Goal: Navigation & Orientation: Find specific page/section

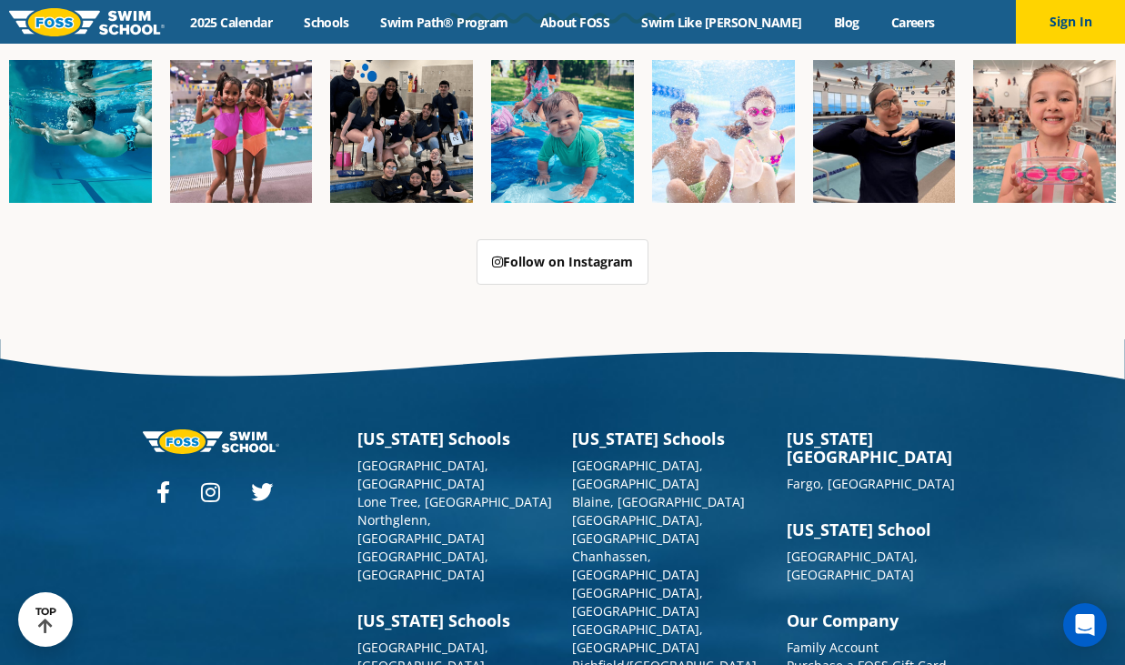
scroll to position [4577, 0]
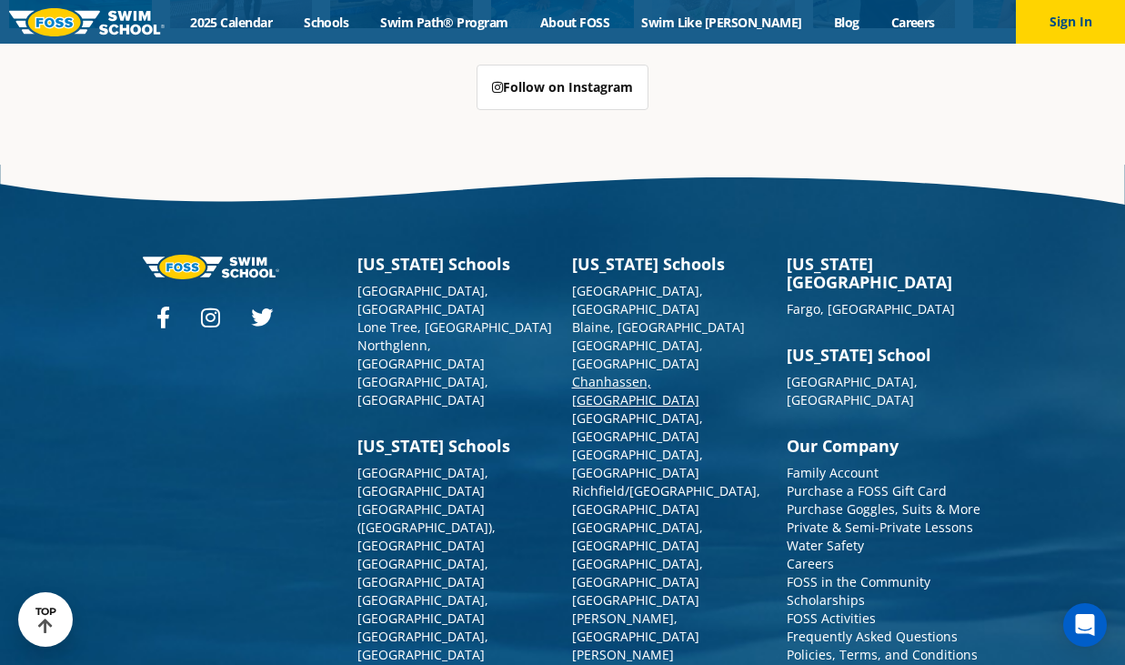
click at [618, 373] on link "Chanhassen, [GEOGRAPHIC_DATA]" at bounding box center [635, 390] width 127 height 35
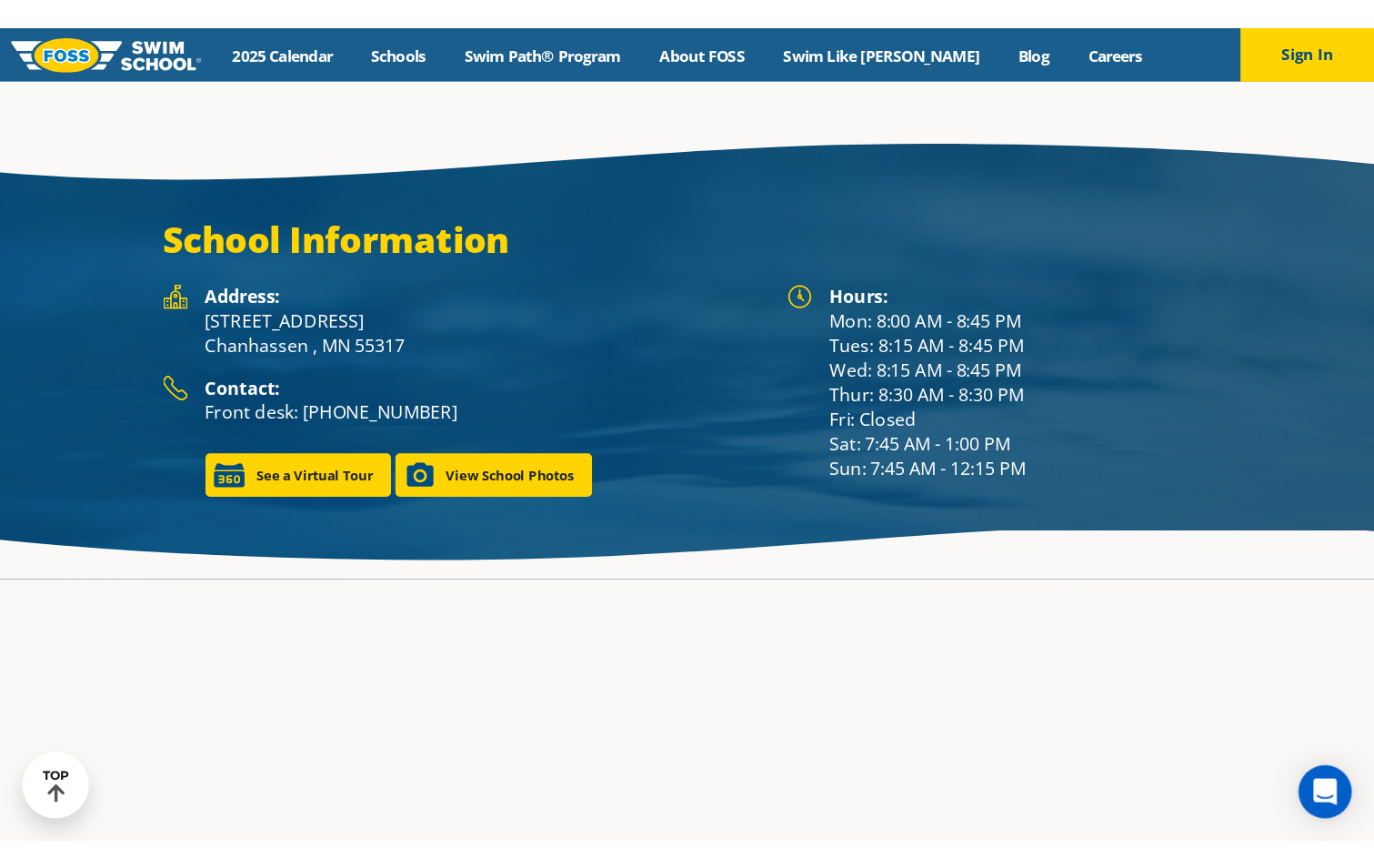
scroll to position [2432, 0]
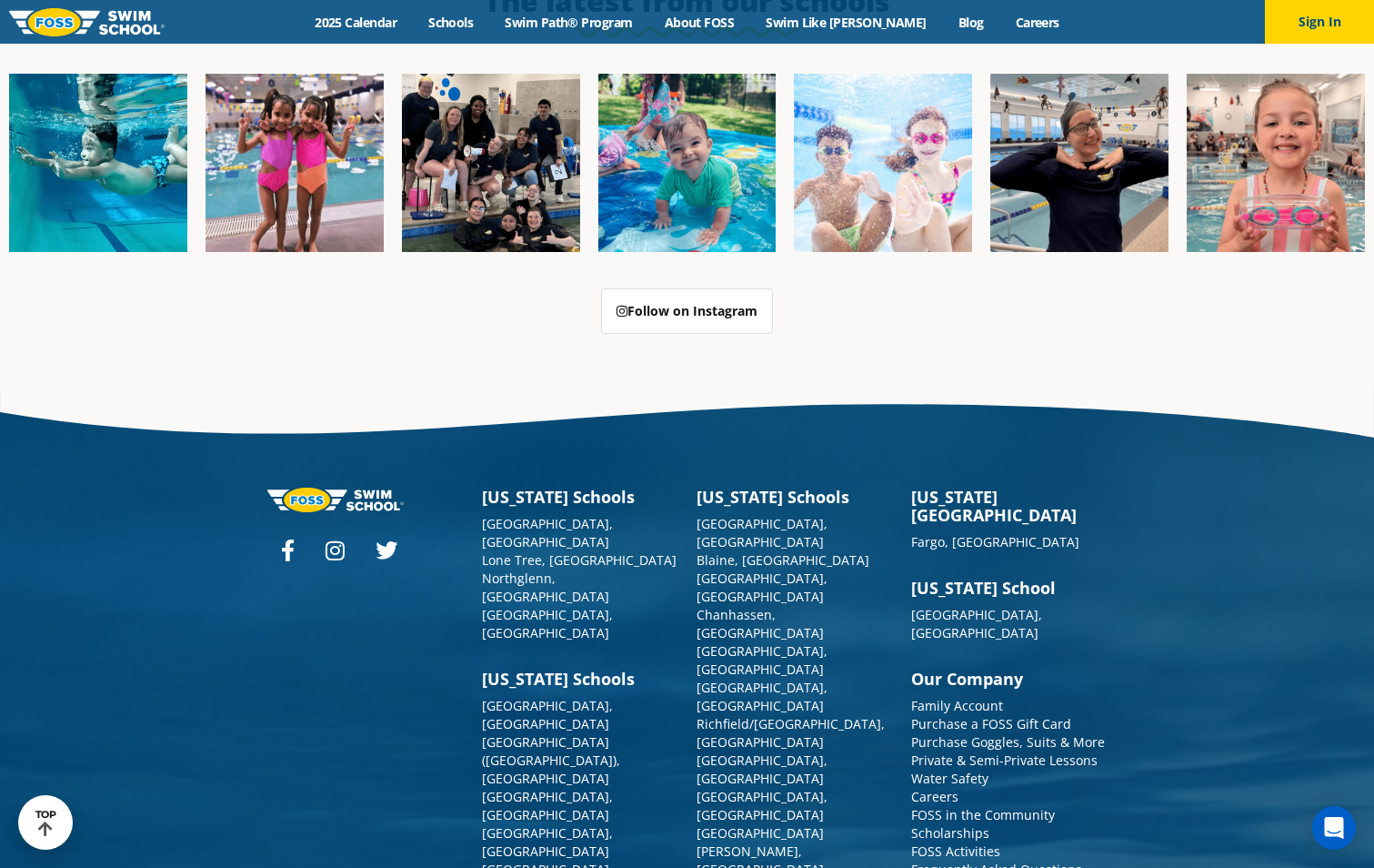
scroll to position [4622, 0]
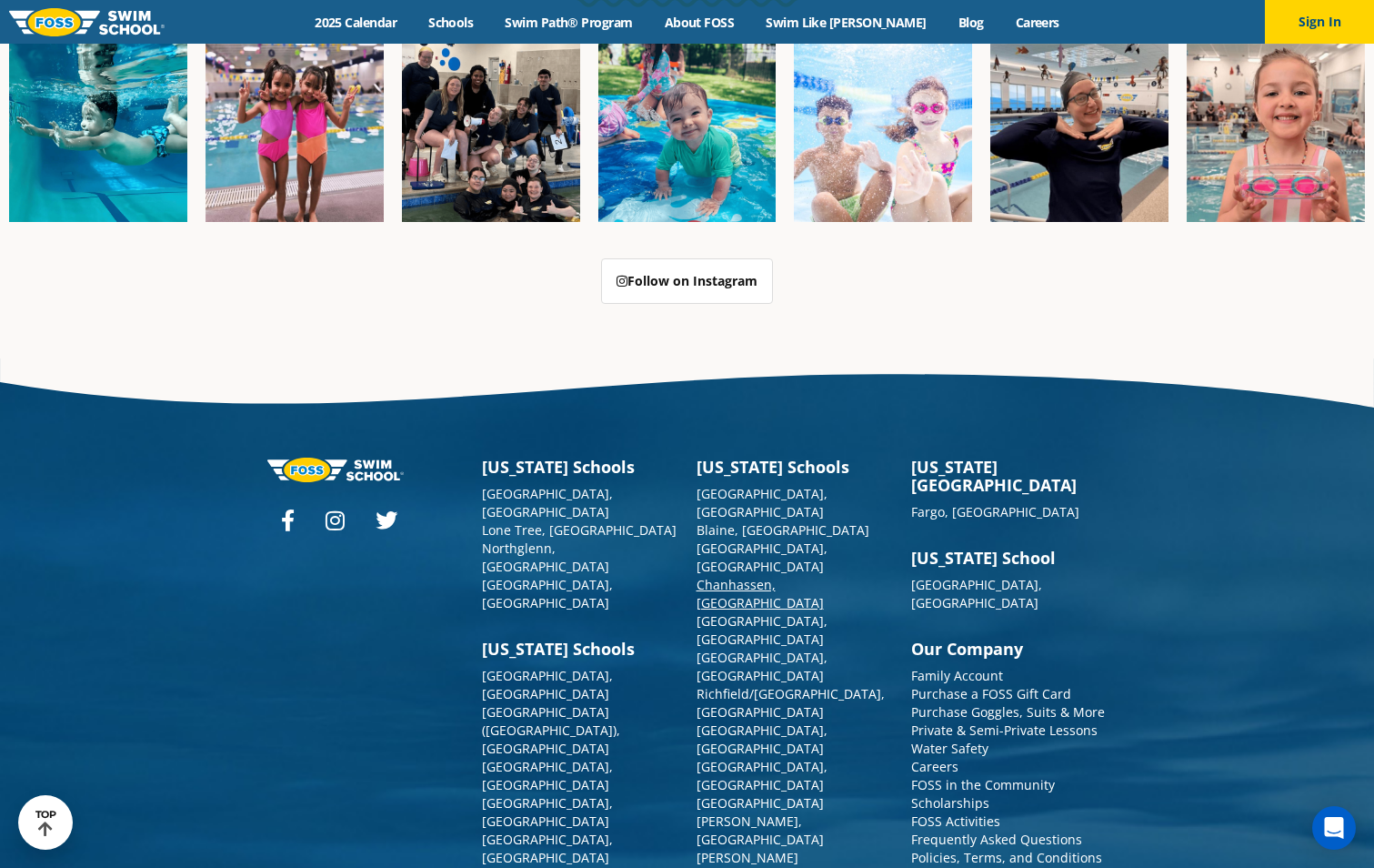
click at [735, 576] on link "Chanhassen, [GEOGRAPHIC_DATA]" at bounding box center [760, 593] width 127 height 35
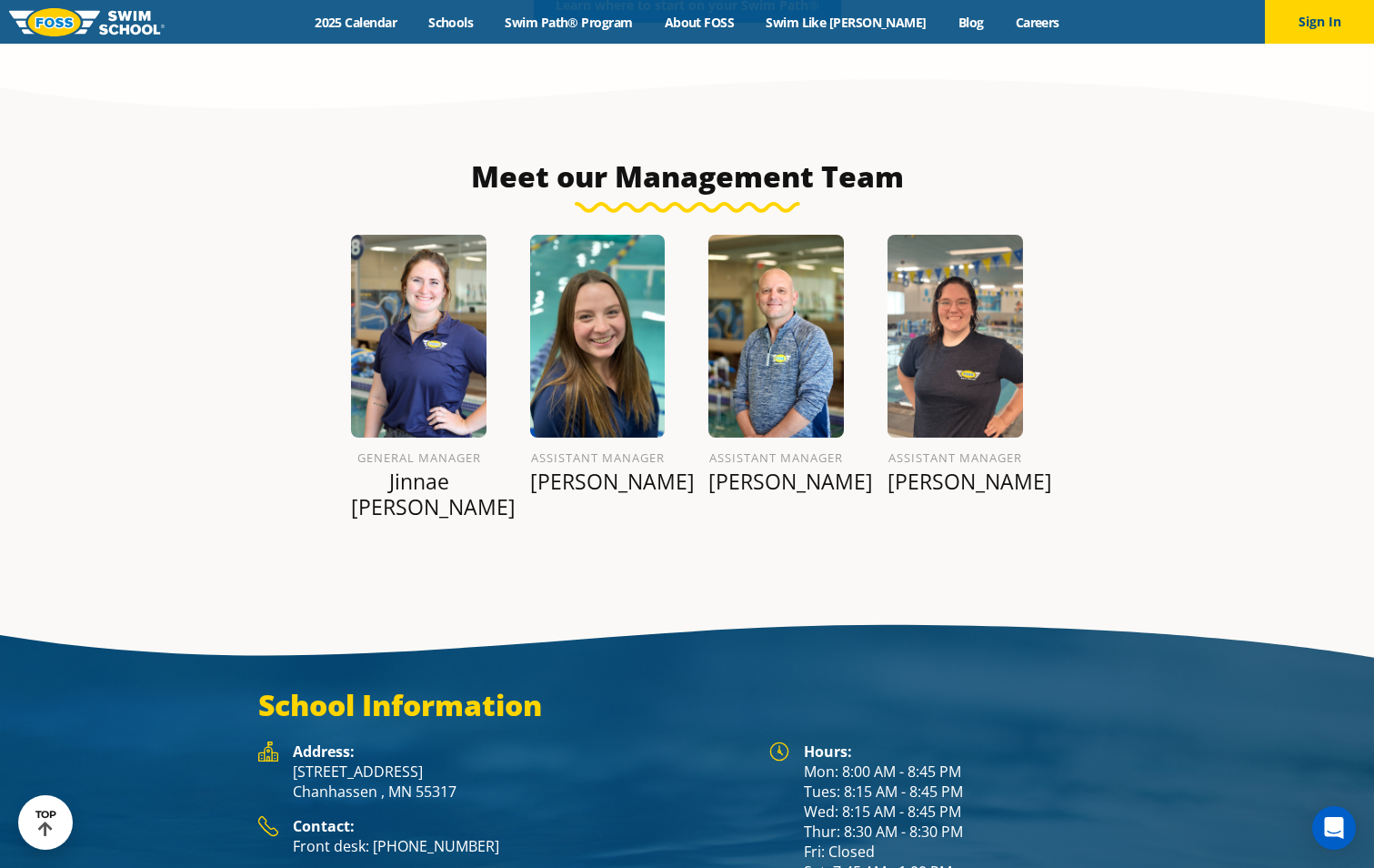
scroll to position [2130, 0]
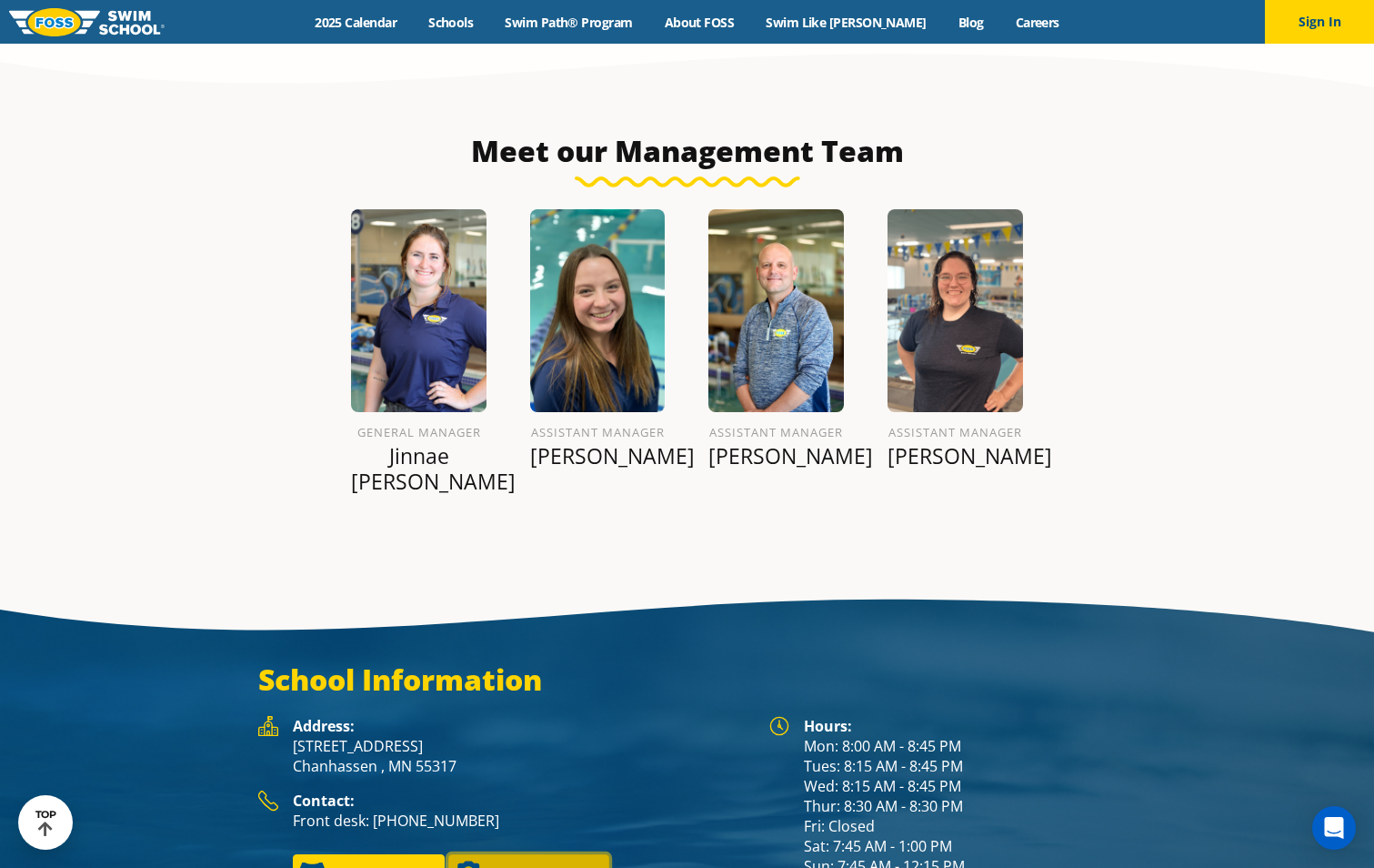
click at [517, 854] on link "View School Photos" at bounding box center [528, 871] width 161 height 35
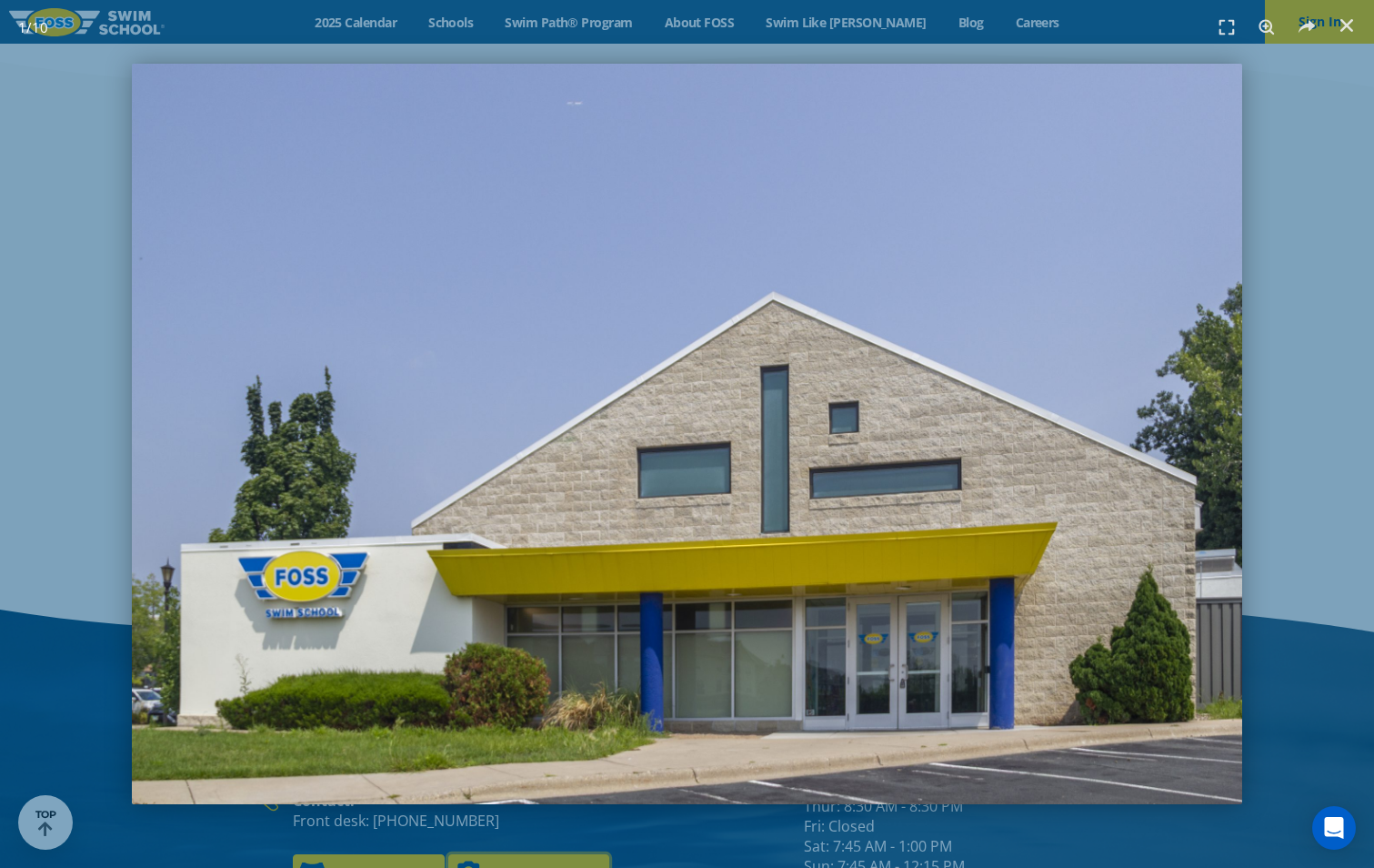
scroll to position [2104, 0]
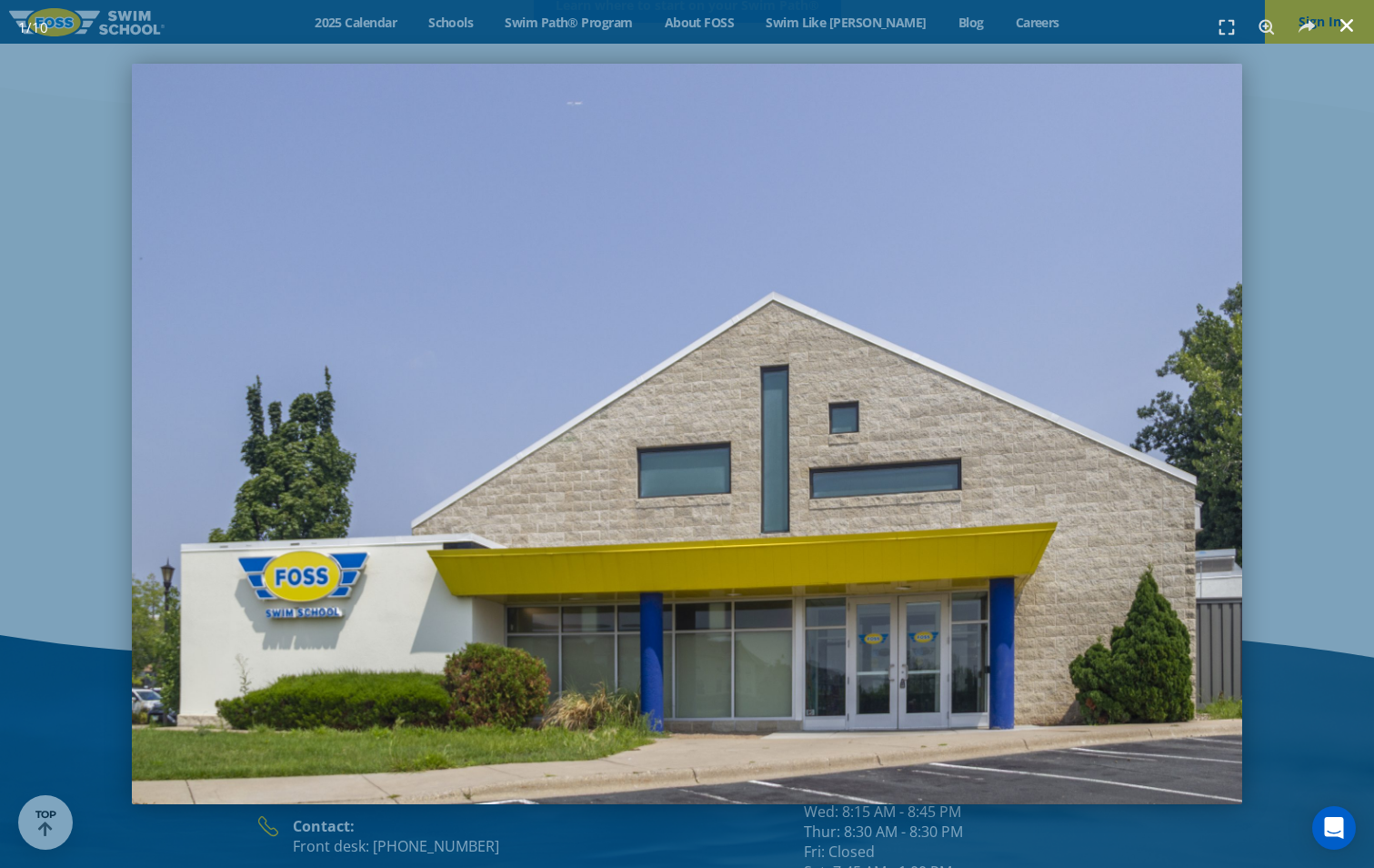
click at [1343, 25] on icon "Close (Esc)" at bounding box center [1347, 25] width 18 height 18
